Goal: Information Seeking & Learning: Learn about a topic

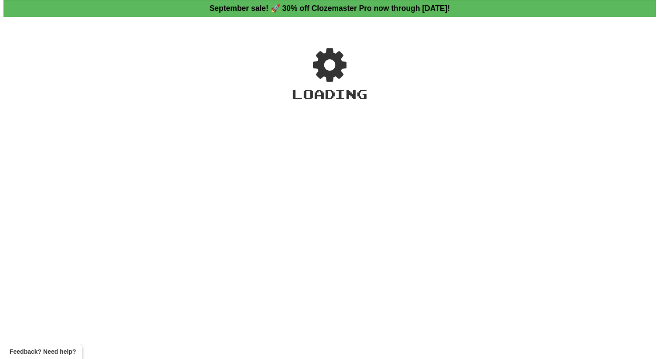
scroll to position [17, 0]
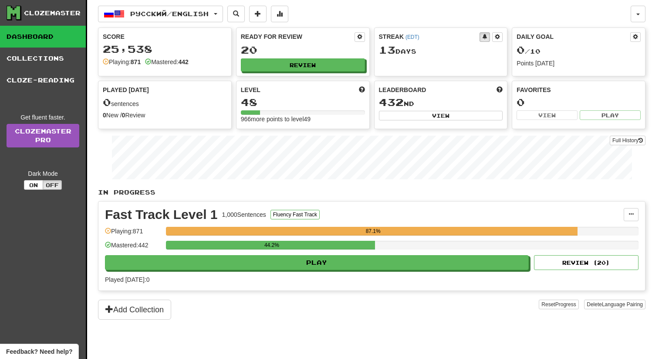
click at [282, 71] on div "Ready for Review 20 Review" at bounding box center [303, 52] width 133 height 48
click at [282, 65] on button "Review" at bounding box center [303, 65] width 124 height 13
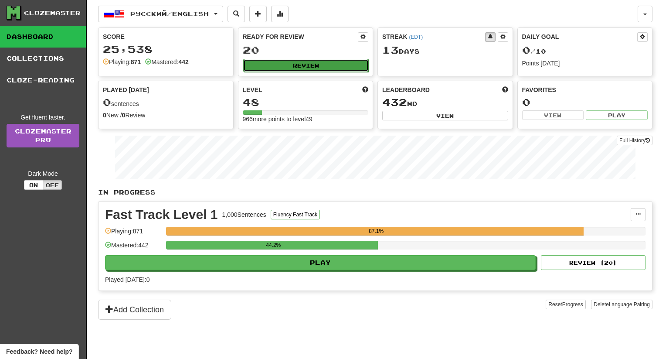
select select "**"
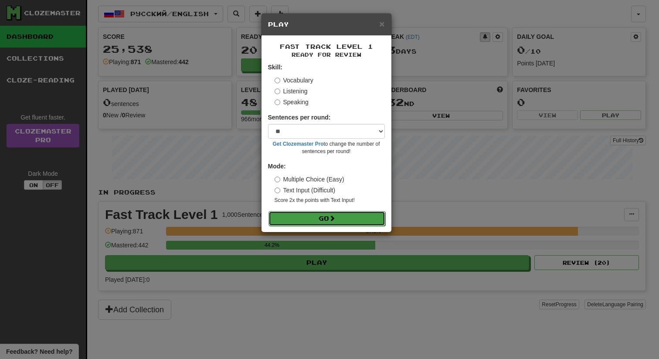
click at [329, 218] on button "Go" at bounding box center [326, 218] width 117 height 15
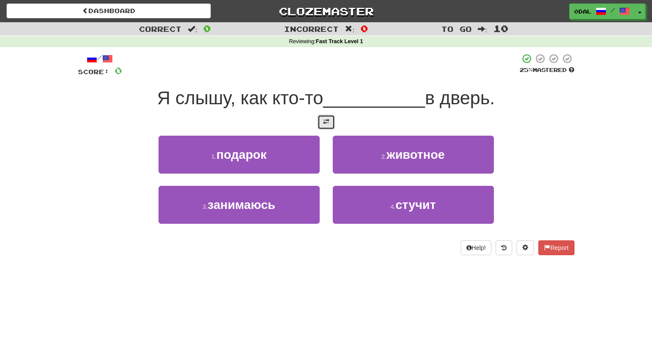
click at [321, 117] on button at bounding box center [326, 122] width 17 height 15
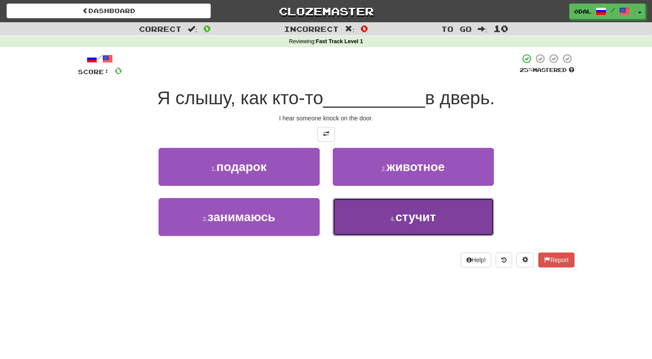
click at [421, 221] on span "стучит" at bounding box center [416, 217] width 41 height 14
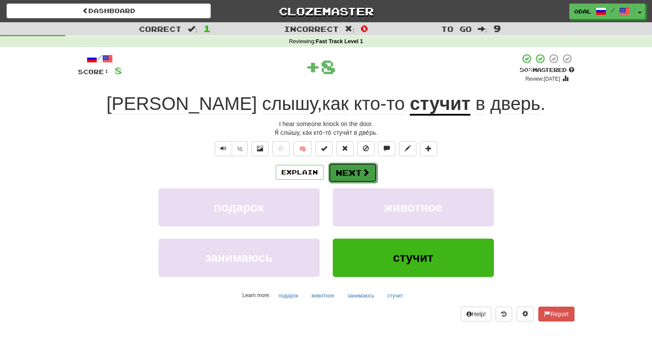
click at [356, 170] on button "Next" at bounding box center [353, 173] width 49 height 20
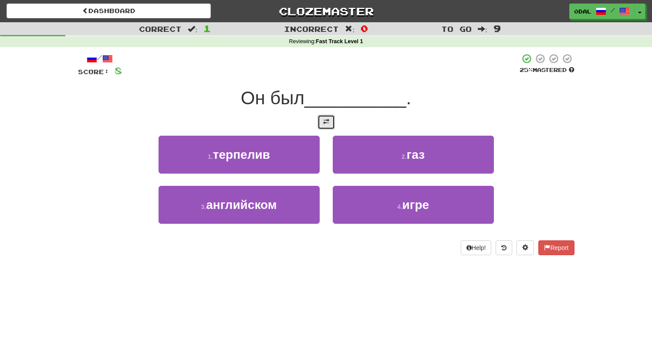
click at [326, 122] on span at bounding box center [326, 122] width 6 height 6
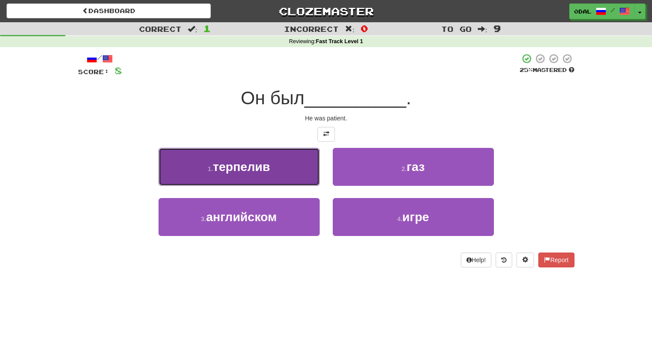
click at [223, 179] on button "1 . терпелив" at bounding box center [239, 167] width 161 height 38
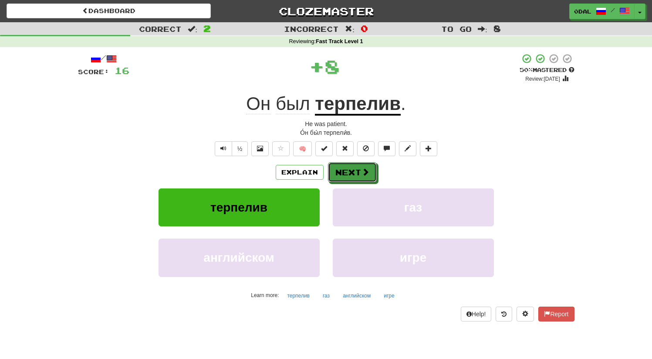
drag, startPoint x: 346, startPoint y: 180, endPoint x: 329, endPoint y: 133, distance: 49.8
click at [346, 180] on button "Next" at bounding box center [352, 172] width 49 height 20
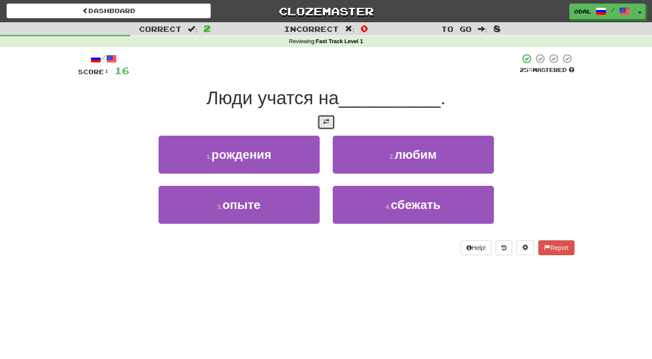
click at [331, 125] on button at bounding box center [326, 122] width 17 height 15
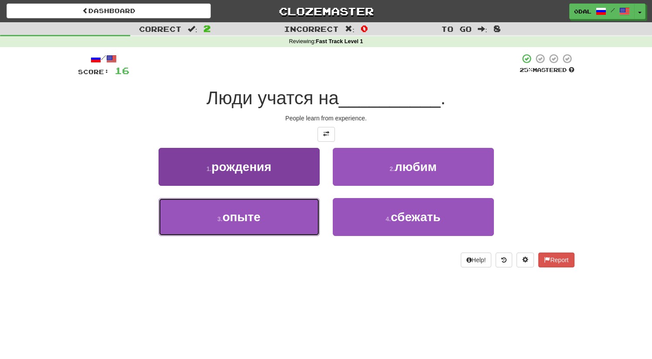
click at [245, 217] on span "опыте" at bounding box center [242, 217] width 38 height 14
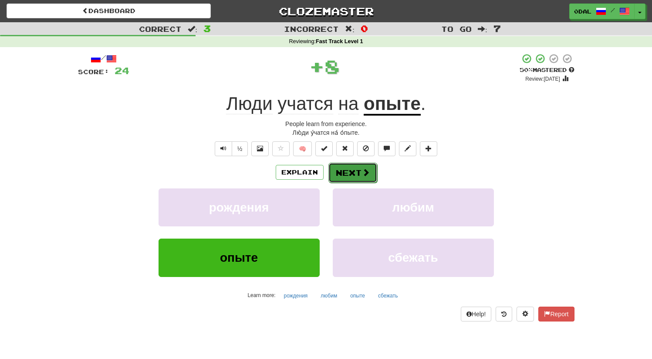
click at [353, 176] on button "Next" at bounding box center [353, 173] width 49 height 20
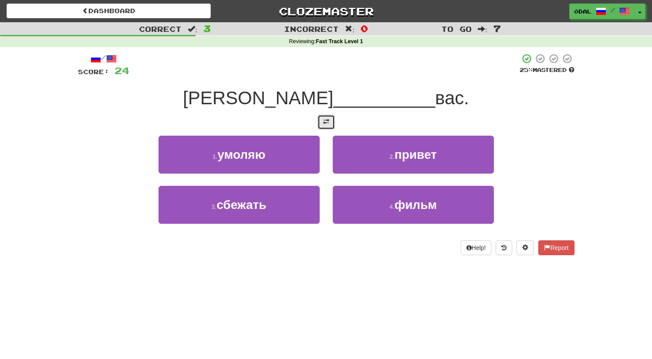
click at [328, 115] on button at bounding box center [326, 122] width 17 height 15
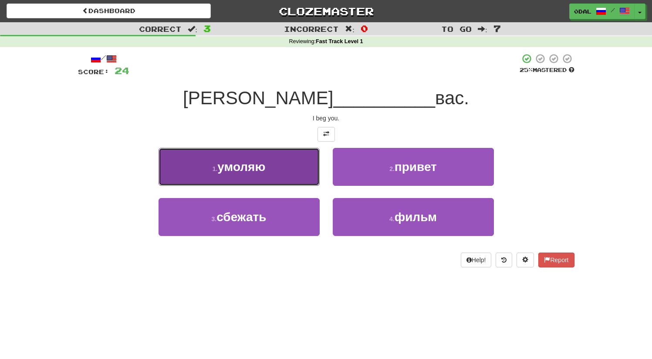
click at [235, 176] on button "1 . умоляю" at bounding box center [239, 167] width 161 height 38
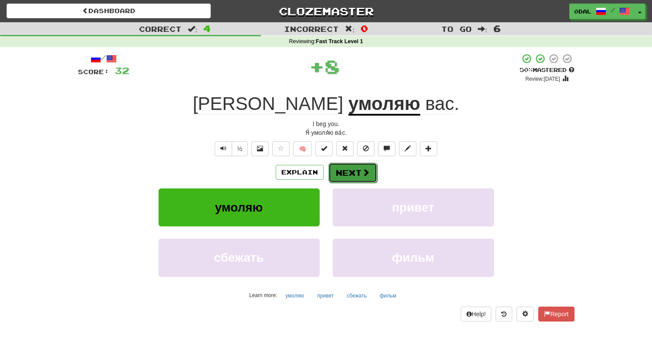
click at [350, 171] on button "Next" at bounding box center [353, 173] width 49 height 20
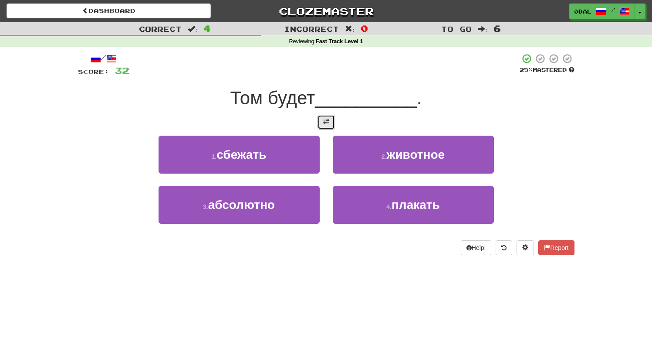
click at [318, 115] on button at bounding box center [326, 122] width 17 height 15
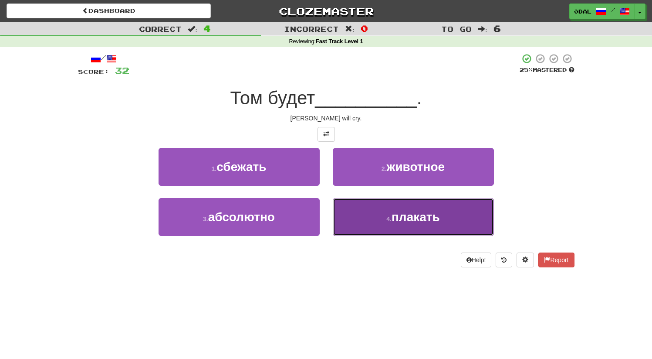
click at [399, 220] on span "плакать" at bounding box center [416, 217] width 48 height 14
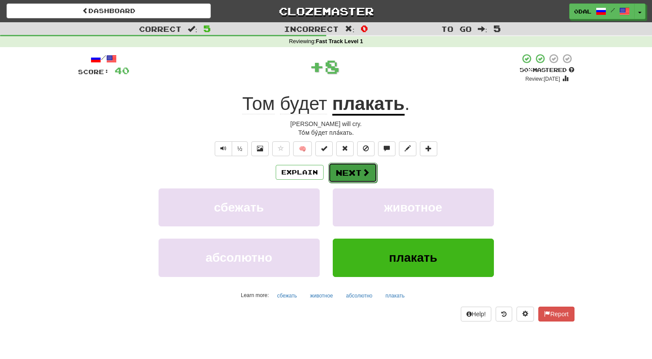
click at [343, 170] on button "Next" at bounding box center [353, 173] width 49 height 20
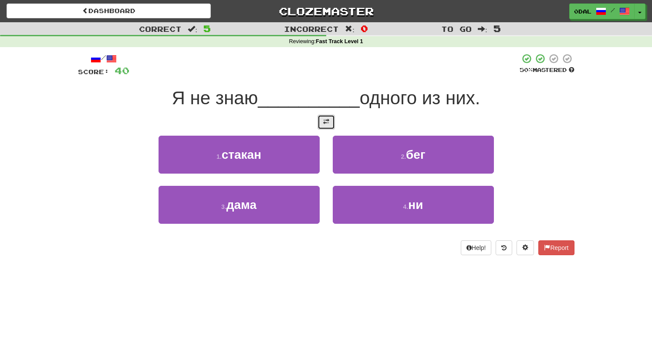
click at [323, 122] on span at bounding box center [326, 122] width 6 height 6
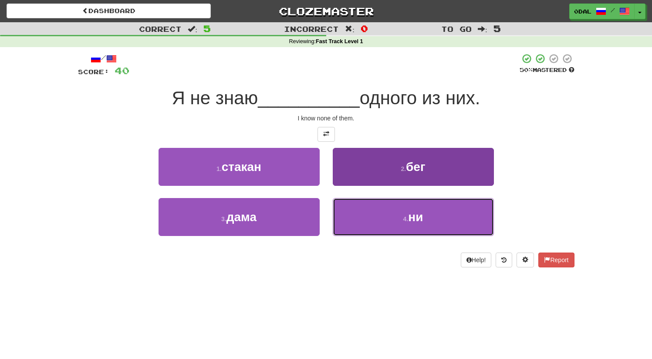
click at [396, 223] on button "4 . ни" at bounding box center [413, 217] width 161 height 38
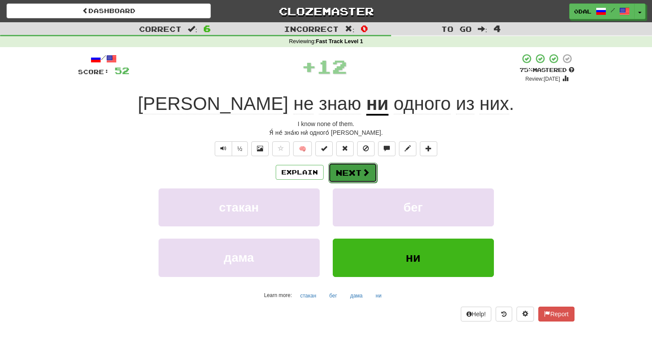
click at [340, 173] on button "Next" at bounding box center [353, 173] width 49 height 20
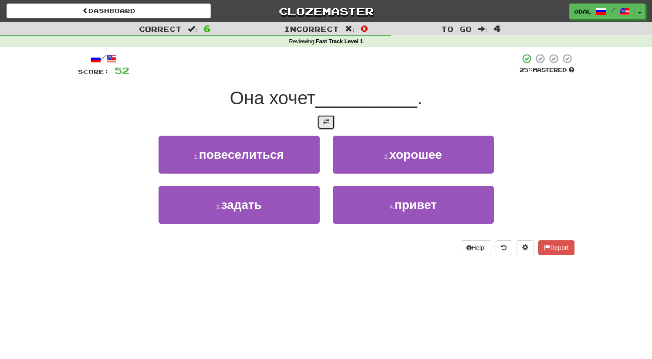
click at [325, 126] on button at bounding box center [326, 122] width 17 height 15
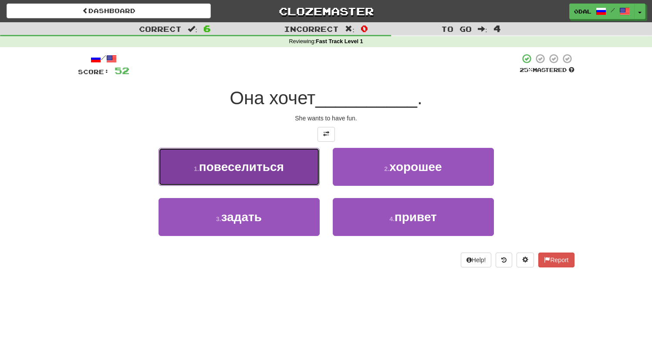
click at [259, 164] on span "повеселиться" at bounding box center [241, 167] width 85 height 14
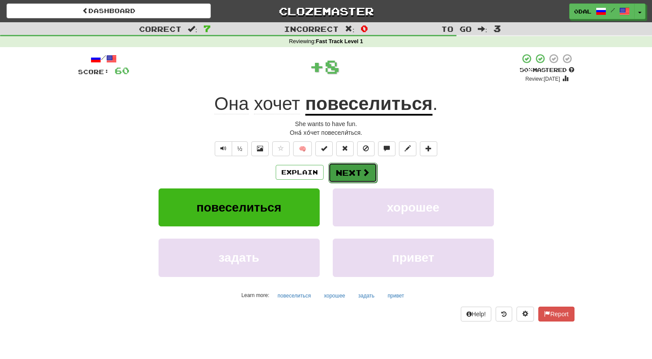
click at [357, 176] on button "Next" at bounding box center [353, 173] width 49 height 20
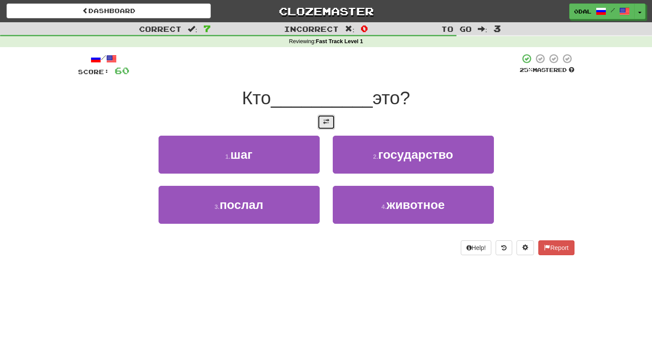
click at [330, 120] on button at bounding box center [326, 122] width 17 height 15
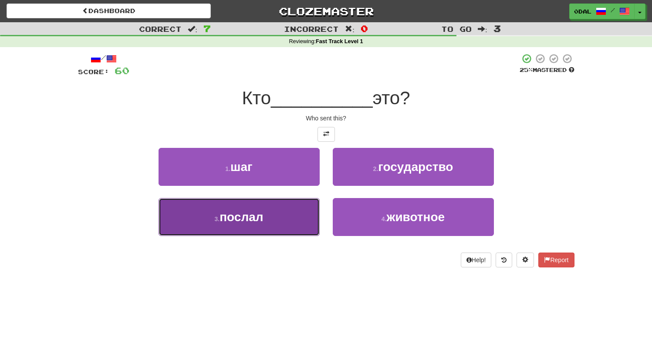
click at [260, 217] on span "послал" at bounding box center [242, 217] width 44 height 14
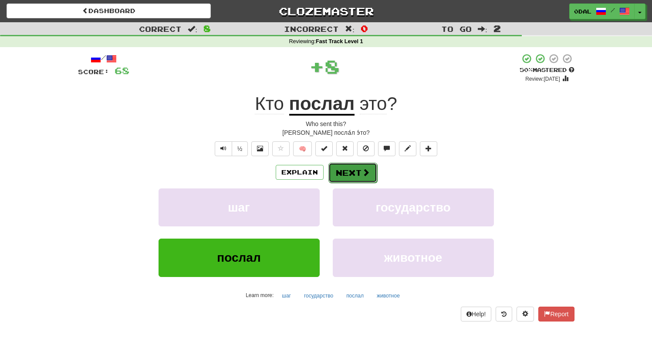
click at [352, 173] on button "Next" at bounding box center [353, 173] width 49 height 20
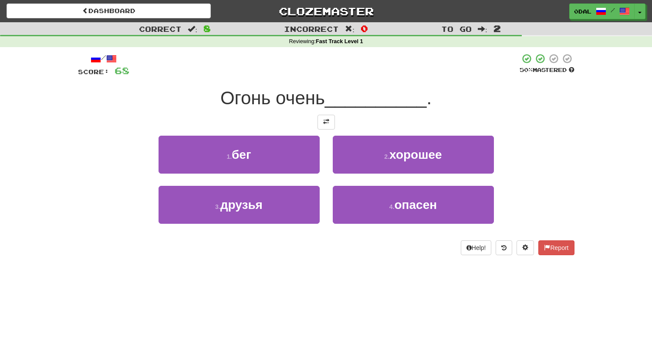
click at [316, 121] on div at bounding box center [326, 122] width 497 height 15
click at [327, 123] on span at bounding box center [326, 122] width 6 height 6
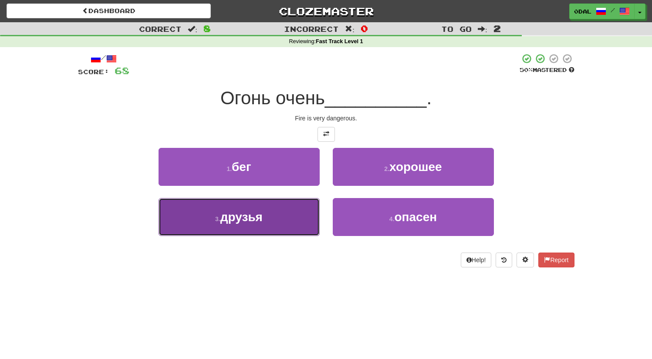
click at [263, 221] on button "3 . друзья" at bounding box center [239, 217] width 161 height 38
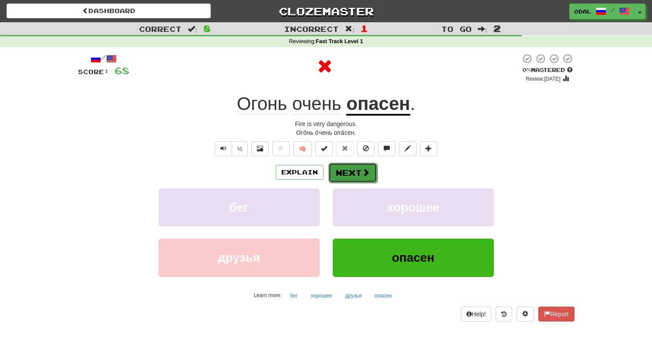
click at [356, 173] on button "Next" at bounding box center [353, 173] width 49 height 20
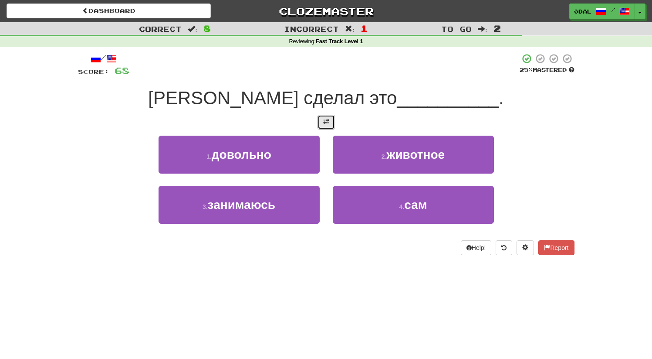
click at [322, 120] on button at bounding box center [326, 122] width 17 height 15
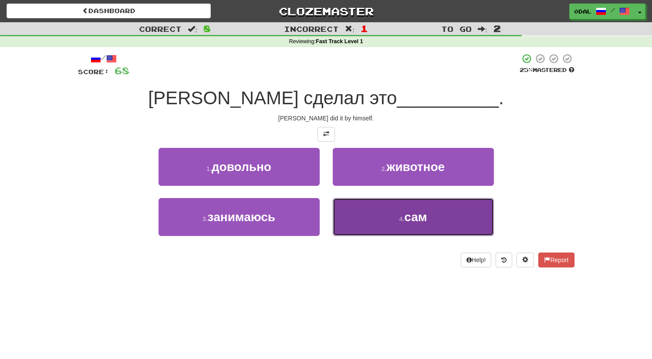
click at [417, 211] on span "сам" at bounding box center [415, 217] width 23 height 14
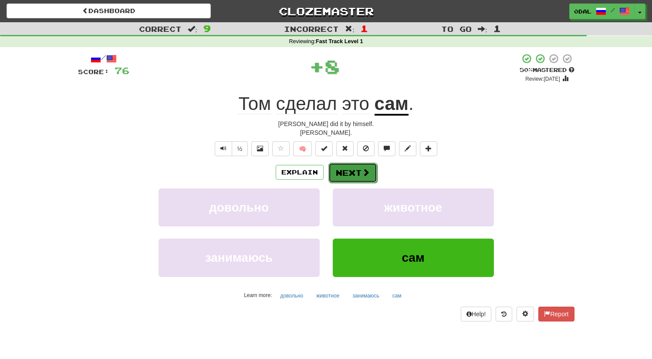
click at [357, 172] on button "Next" at bounding box center [353, 173] width 49 height 20
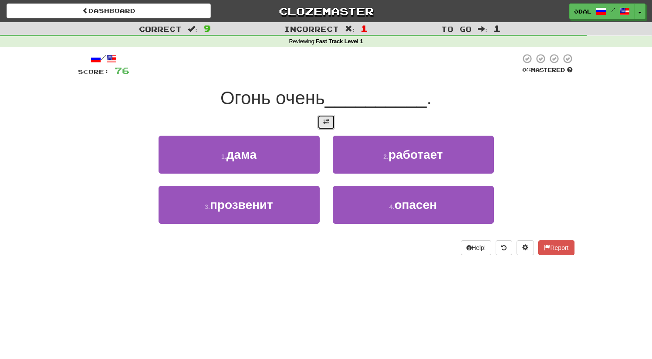
click at [318, 117] on button at bounding box center [326, 122] width 17 height 15
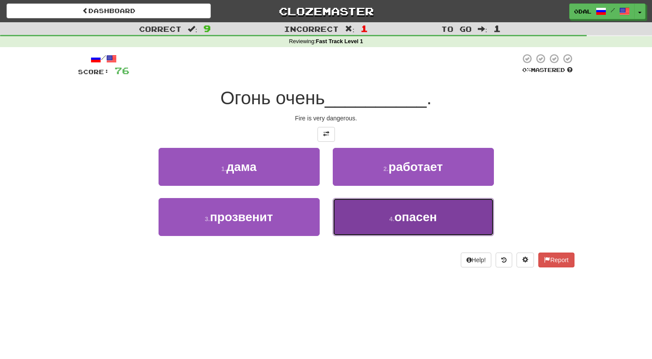
click at [426, 226] on button "4 . опасен" at bounding box center [413, 217] width 161 height 38
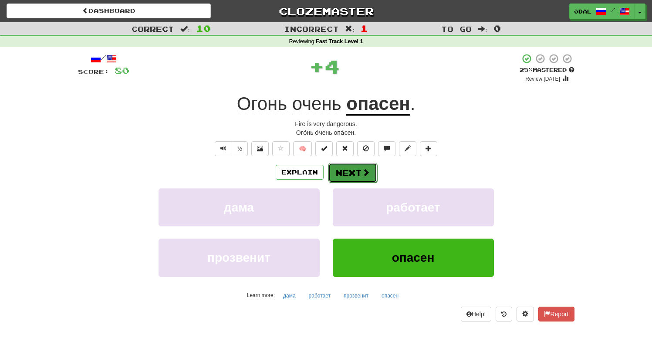
click at [357, 169] on button "Next" at bounding box center [353, 173] width 49 height 20
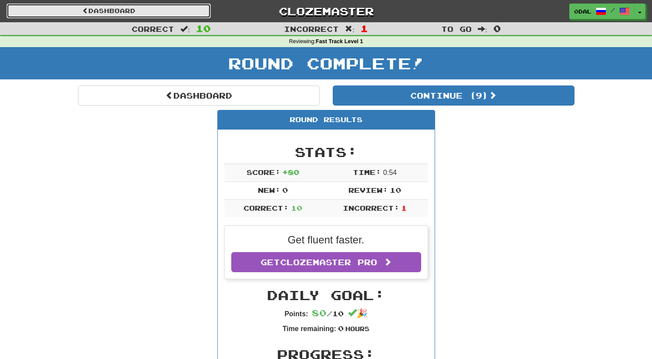
click at [112, 14] on link "Dashboard" at bounding box center [109, 10] width 204 height 15
